Goal: Task Accomplishment & Management: Manage account settings

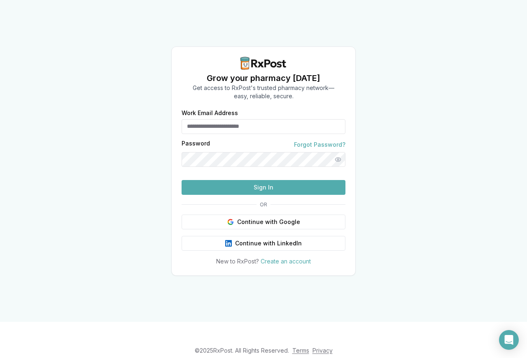
click at [260, 119] on input "Work Email Address" at bounding box center [263, 126] width 164 height 15
drag, startPoint x: 261, startPoint y: 112, endPoint x: 0, endPoint y: 88, distance: 262.3
click at [0, 88] on div "**********" at bounding box center [263, 161] width 527 height 322
type input "**********"
click at [311, 141] on link "Forgot Password?" at bounding box center [319, 145] width 51 height 8
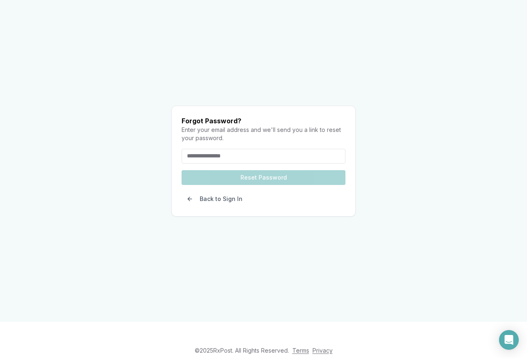
click at [272, 149] on input "email" at bounding box center [263, 156] width 164 height 15
type input "**********"
click at [279, 164] on form "**********" at bounding box center [263, 170] width 164 height 43
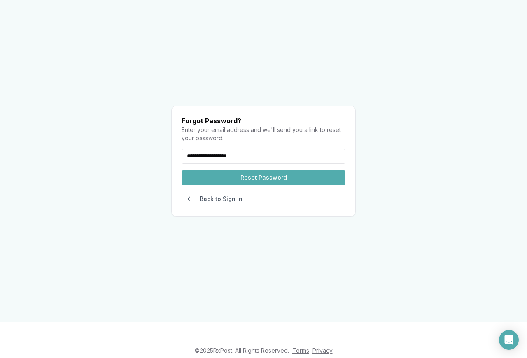
click at [272, 170] on button "Reset Password" at bounding box center [263, 177] width 164 height 15
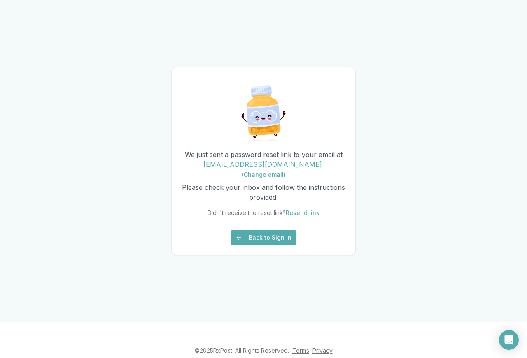
click at [243, 243] on button "Back to Sign In" at bounding box center [263, 237] width 66 height 15
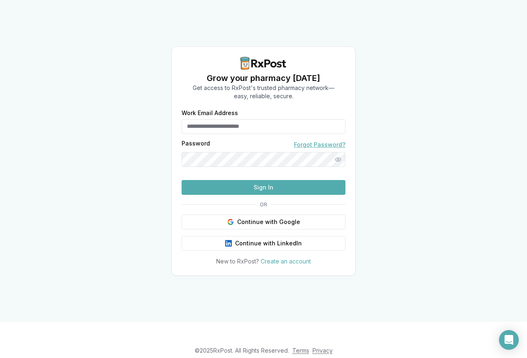
click at [325, 141] on link "Forgot Password?" at bounding box center [319, 145] width 51 height 8
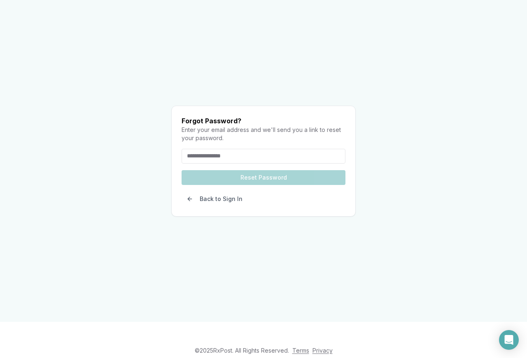
click at [288, 149] on input "email" at bounding box center [263, 156] width 164 height 15
type input "**********"
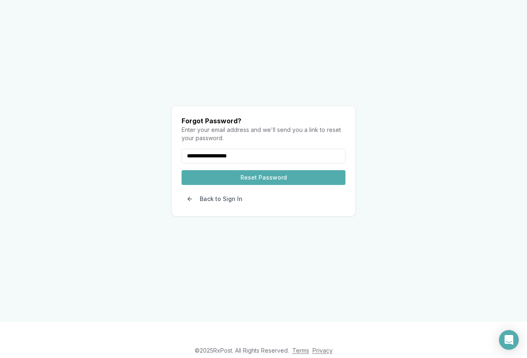
click at [280, 170] on button "Reset Password" at bounding box center [263, 177] width 164 height 15
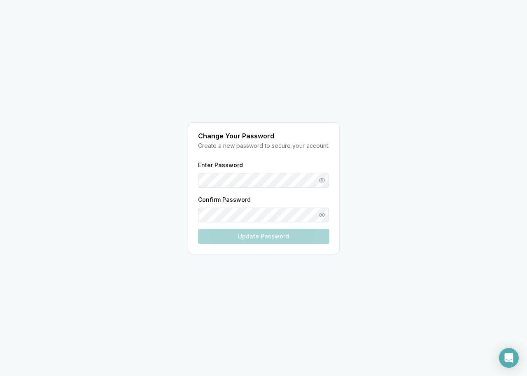
click at [261, 181] on div "Enter Password Confirm Password Update Password" at bounding box center [263, 202] width 131 height 84
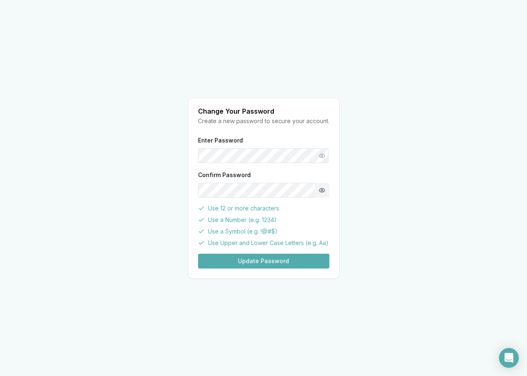
click at [321, 190] on button "Show password" at bounding box center [321, 190] width 15 height 15
click at [320, 155] on button "Show password" at bounding box center [321, 155] width 15 height 15
click at [279, 260] on button "Update Password" at bounding box center [263, 260] width 131 height 15
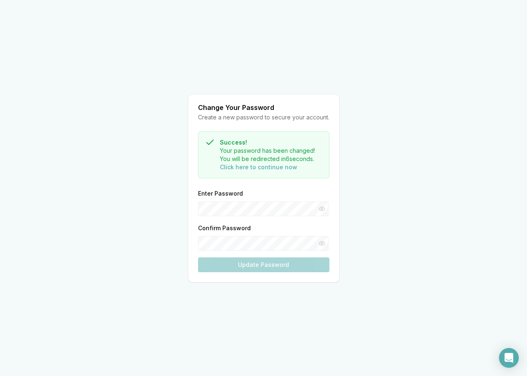
click at [413, 56] on div "Change Your Password Create a new password to secure your account. Success! You…" at bounding box center [263, 188] width 527 height 376
click at [250, 166] on button "Click here to continue now" at bounding box center [258, 167] width 77 height 8
click at [254, 170] on button "Click here to continue now" at bounding box center [258, 167] width 77 height 8
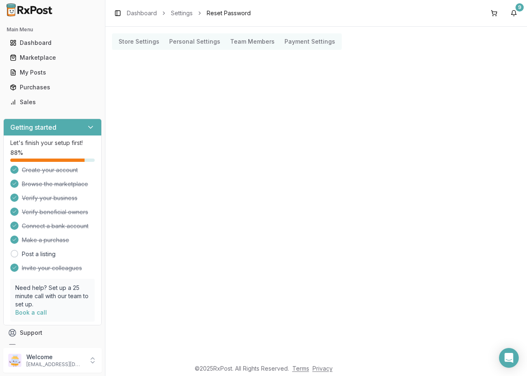
click at [520, 12] on div "Toggle Sidebar Dashboard Settings Reset Password 9" at bounding box center [315, 13] width 421 height 26
click at [520, 9] on div "9" at bounding box center [519, 7] width 8 height 8
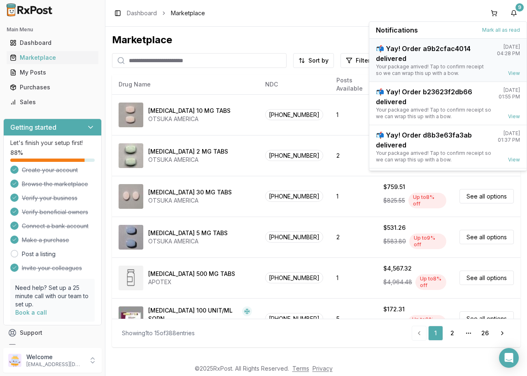
click at [379, 48] on div "📬 Yay! Order a9b2cfac4014 delivered" at bounding box center [433, 54] width 114 height 20
click at [30, 89] on div "Purchases" at bounding box center [52, 87] width 85 height 8
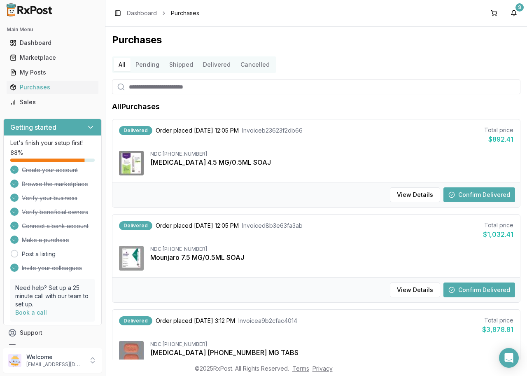
click at [480, 191] on button "Confirm Delivered" at bounding box center [479, 194] width 72 height 15
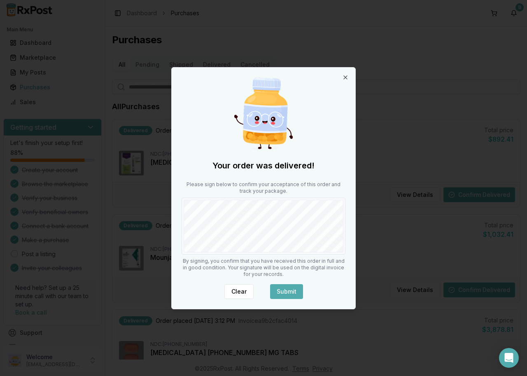
click at [281, 289] on button "Submit" at bounding box center [286, 291] width 33 height 15
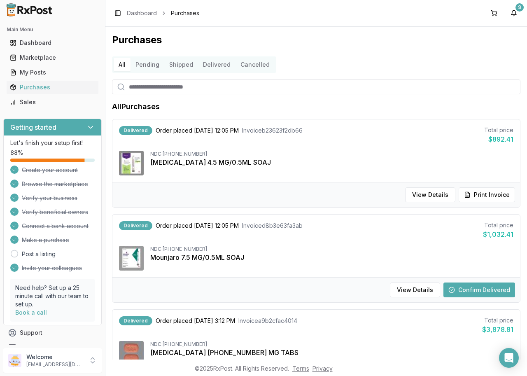
click at [496, 293] on button "Confirm Delivered" at bounding box center [479, 289] width 72 height 15
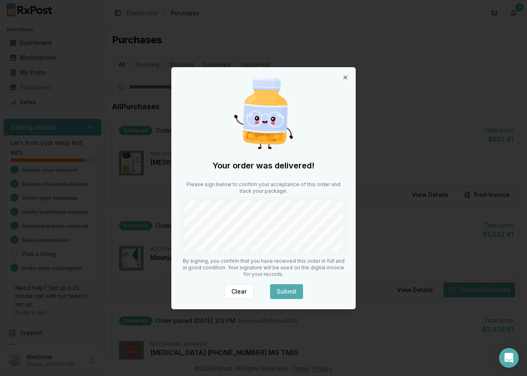
click at [284, 290] on button "Submit" at bounding box center [286, 291] width 33 height 15
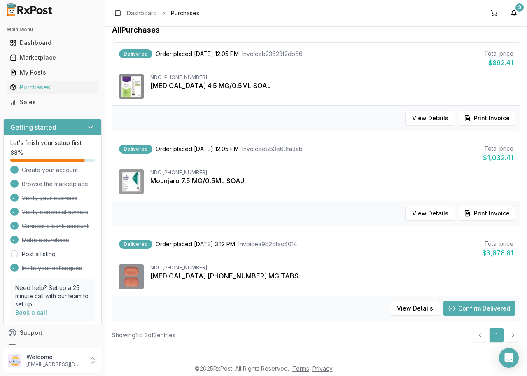
scroll to position [79, 0]
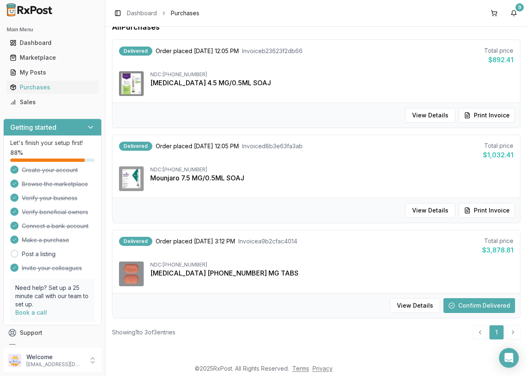
click at [480, 304] on button "Confirm Delivered" at bounding box center [479, 305] width 72 height 15
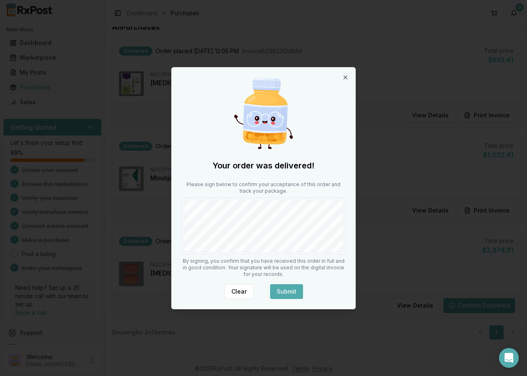
click at [292, 292] on button "Submit" at bounding box center [286, 291] width 33 height 15
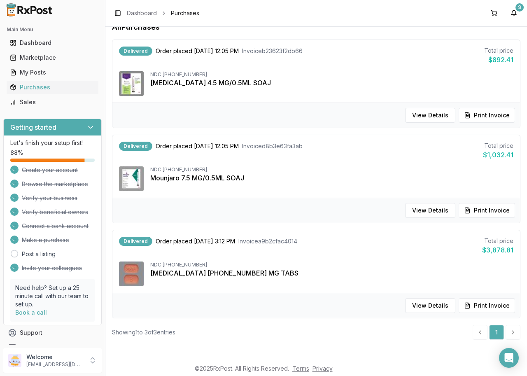
scroll to position [0, 0]
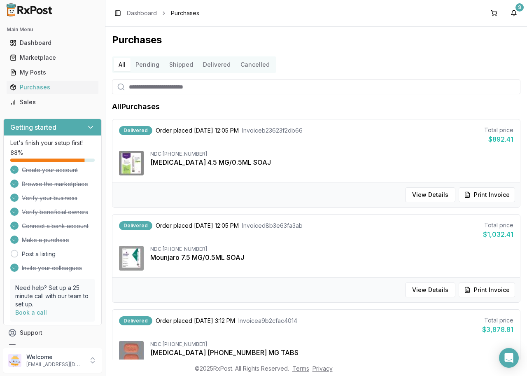
click at [150, 62] on button "Pending" at bounding box center [147, 64] width 34 height 13
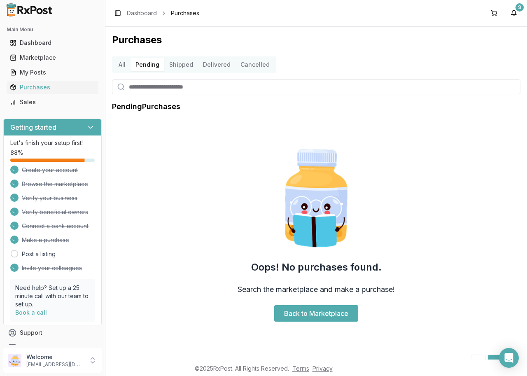
click at [123, 65] on button "All" at bounding box center [122, 64] width 17 height 13
